Goal: Task Accomplishment & Management: Manage account settings

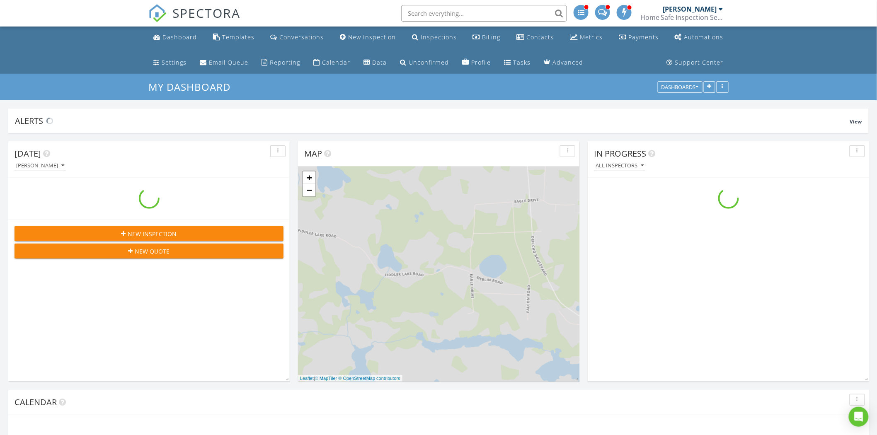
scroll to position [769, 892]
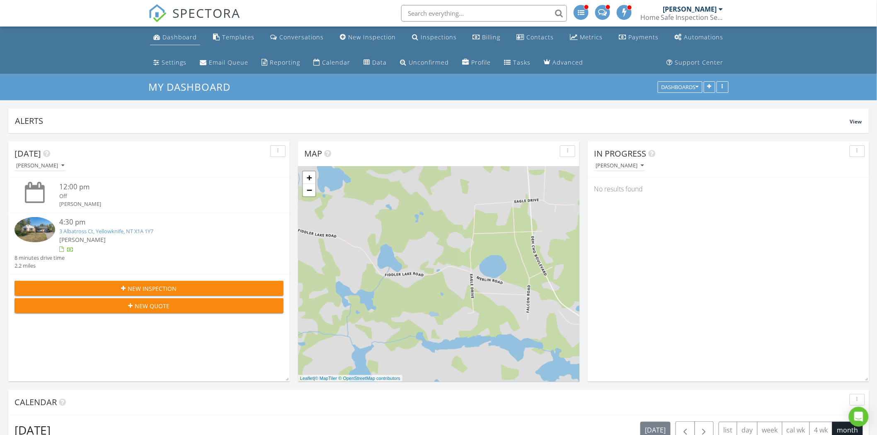
click at [183, 39] on div "Dashboard" at bounding box center [180, 37] width 34 height 8
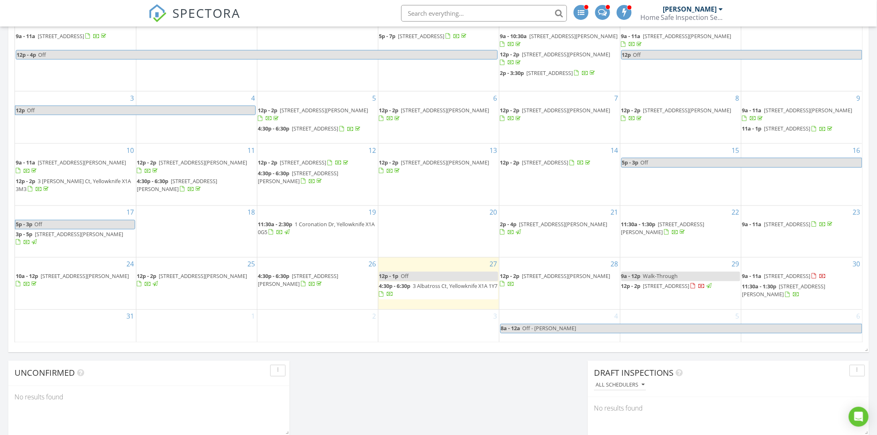
scroll to position [351, 0]
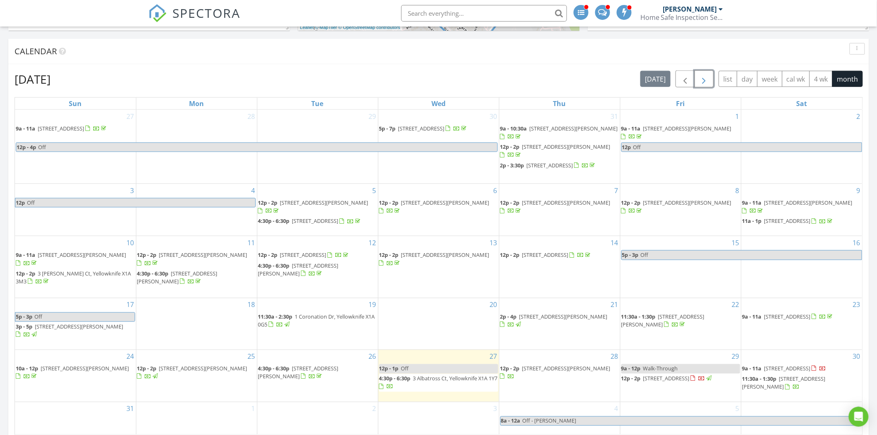
click at [706, 75] on span "button" at bounding box center [704, 79] width 10 height 10
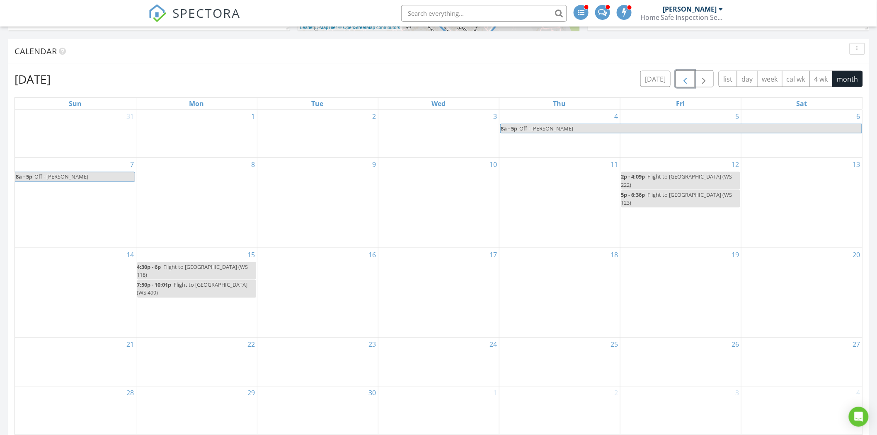
click at [682, 77] on span "button" at bounding box center [685, 79] width 10 height 10
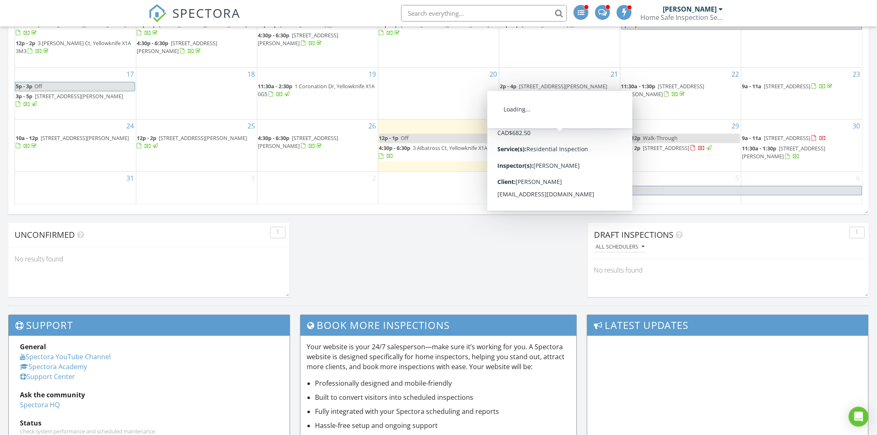
scroll to position [490, 0]
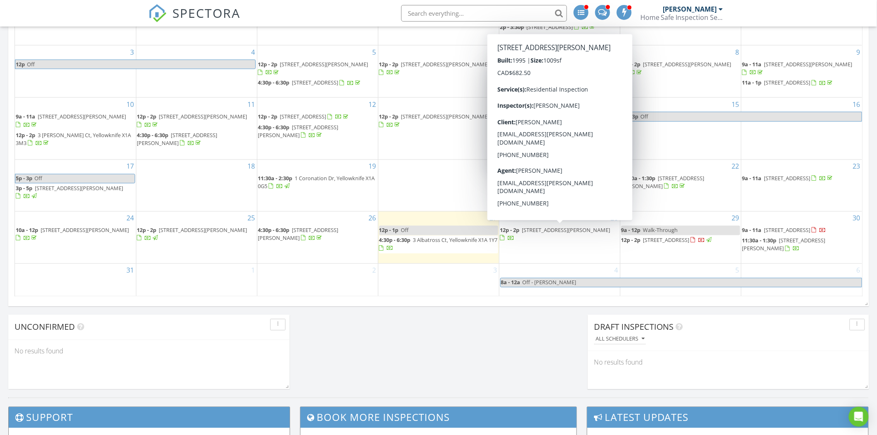
click at [449, 341] on div "Today Dave Earle 12:00 pm Off Dave Earle 4:30 pm 3 Albatross Ct, Yellowknife, N…" at bounding box center [438, 20] width 877 height 755
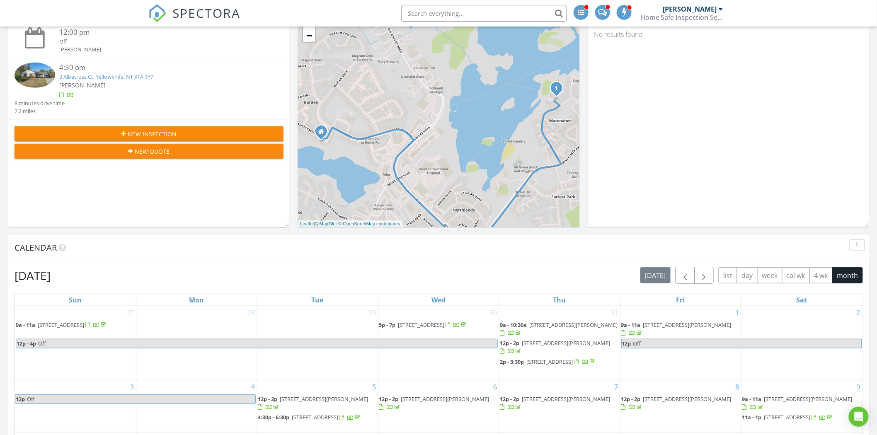
scroll to position [19, 0]
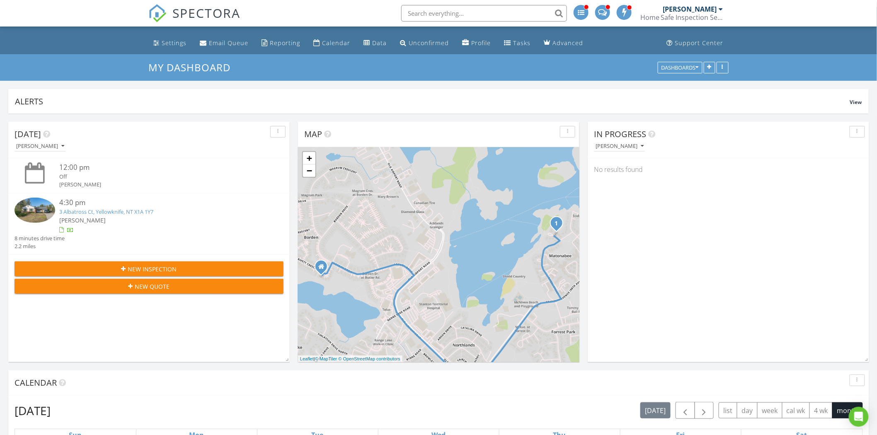
click at [122, 208] on link "3 Albatross Ct, Yellowknife, NT X1A 1Y7" at bounding box center [106, 211] width 94 height 7
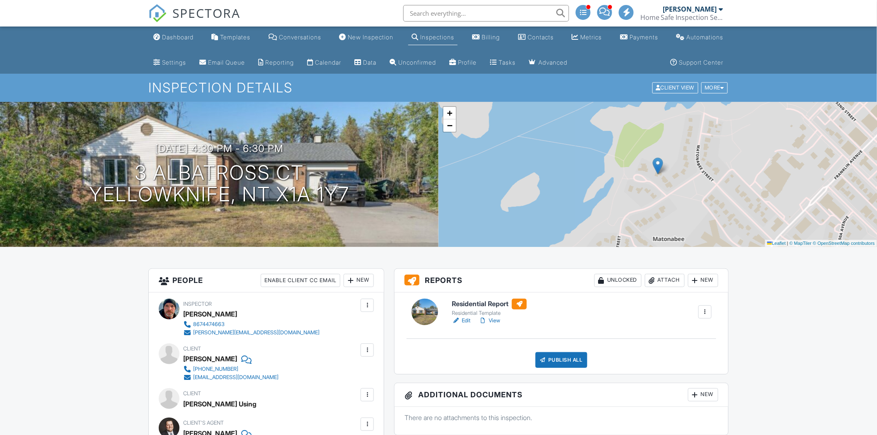
click at [464, 320] on link "Edit" at bounding box center [461, 321] width 19 height 8
